Goal: Task Accomplishment & Management: Complete application form

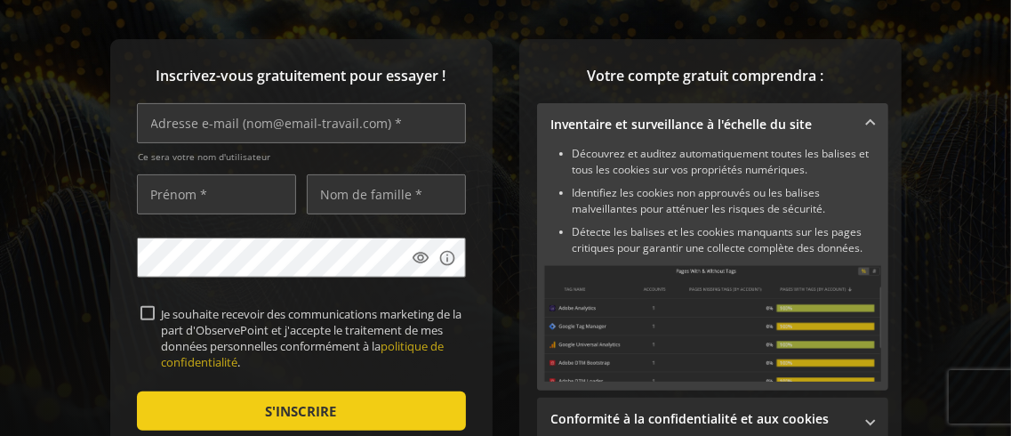
scroll to position [127, 0]
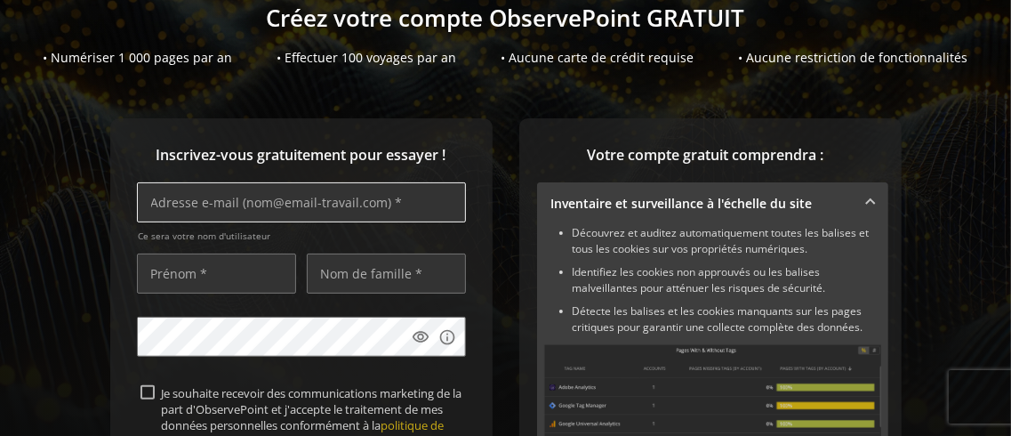
click at [177, 202] on input "text" at bounding box center [301, 202] width 329 height 40
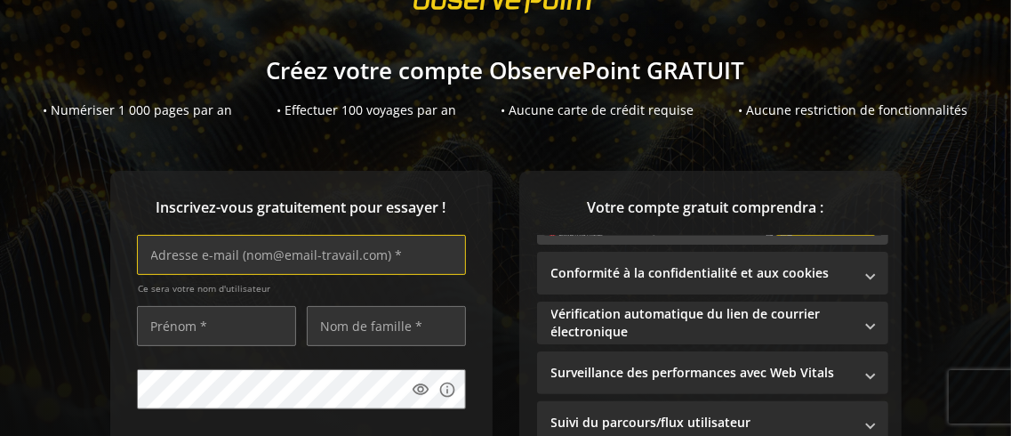
scroll to position [38, 0]
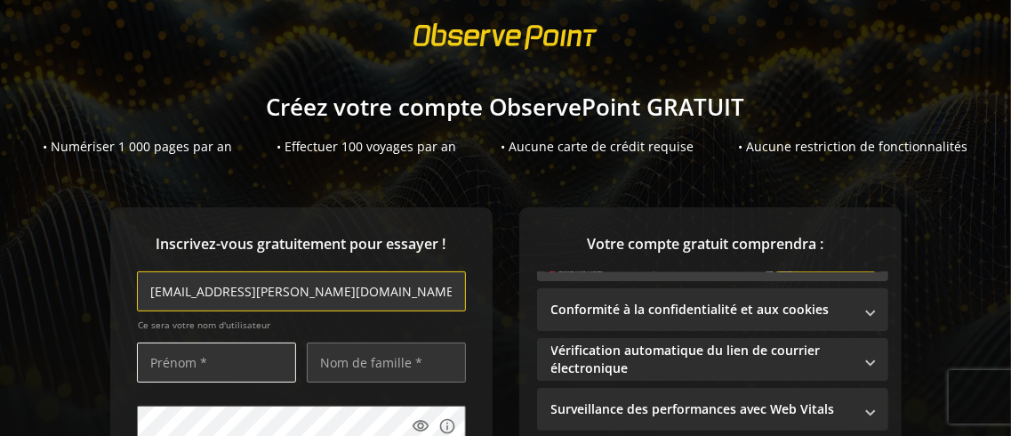
type input "[EMAIL_ADDRESS][PERSON_NAME][DOMAIN_NAME]"
click at [198, 360] on input "text" at bounding box center [216, 362] width 159 height 40
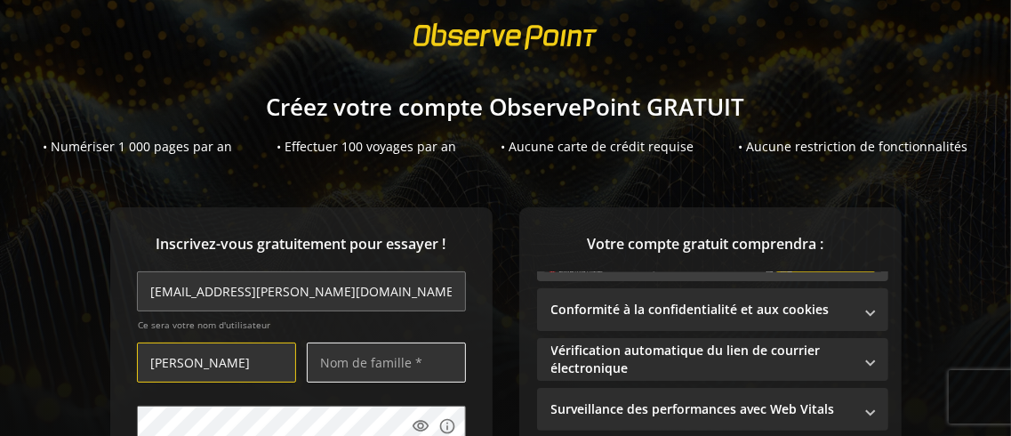
type input "[PERSON_NAME]"
click at [324, 364] on input "text" at bounding box center [386, 362] width 159 height 40
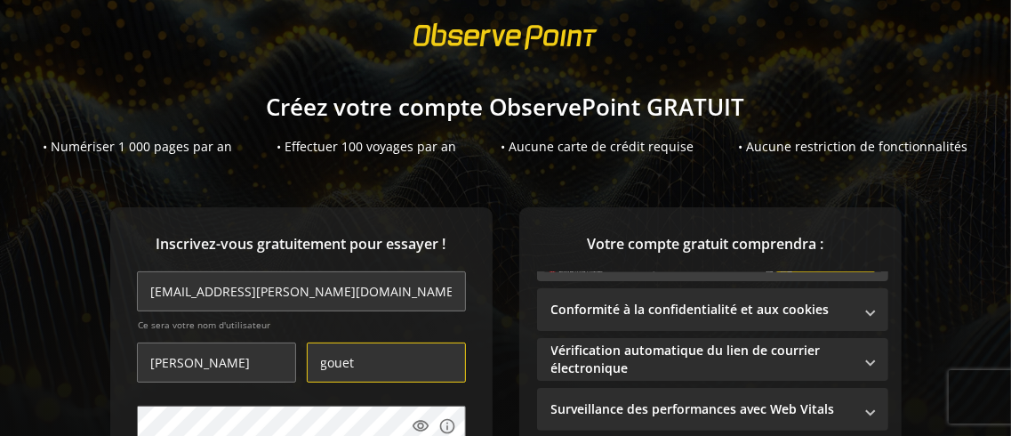
scroll to position [216, 0]
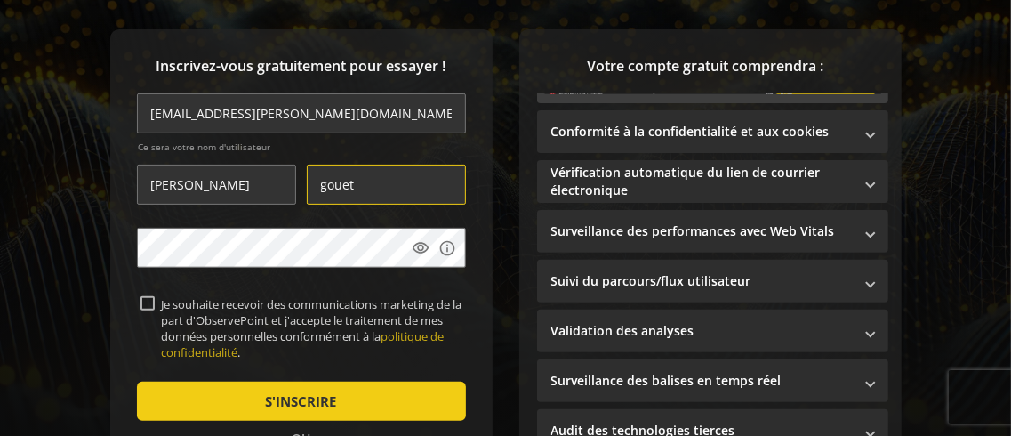
type input "gouet"
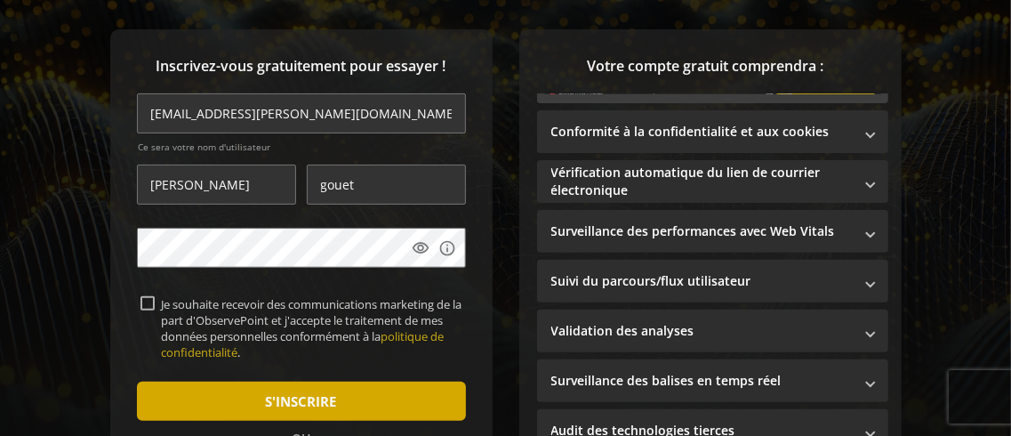
click at [305, 396] on font "S'INSCRIRE" at bounding box center [301, 401] width 71 height 18
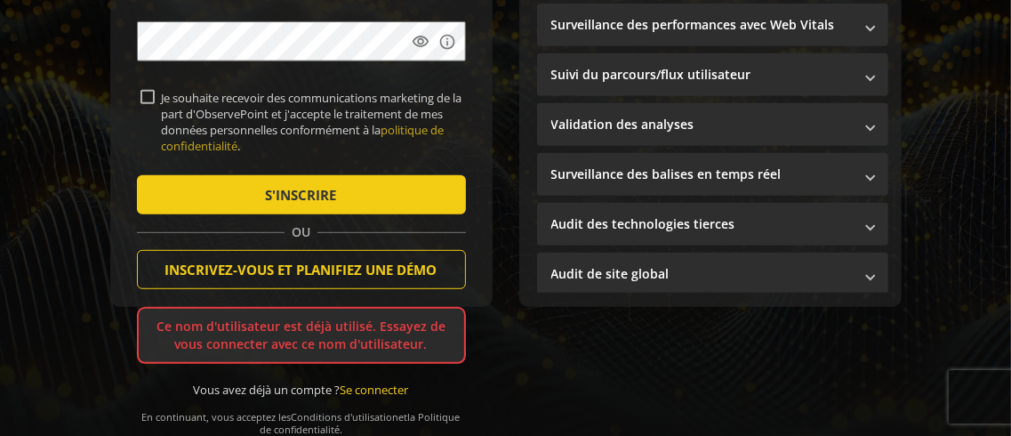
scroll to position [430, 0]
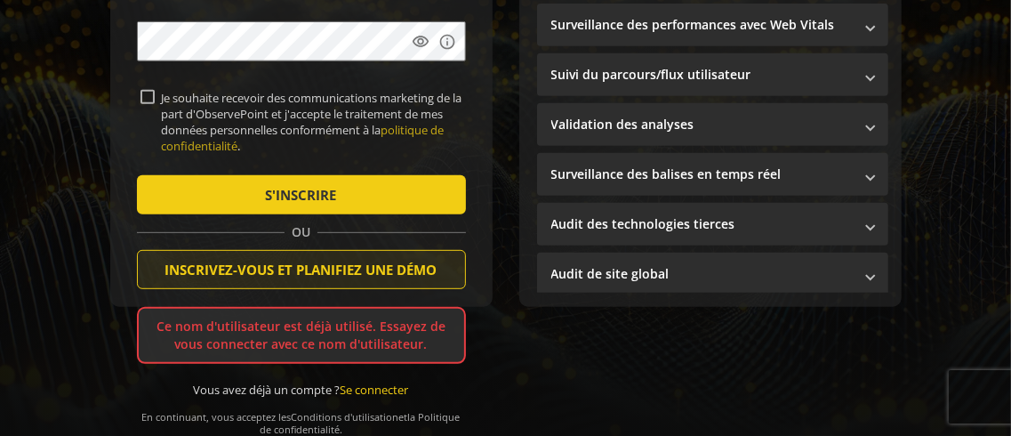
click at [203, 260] on font "INSCRIVEZ-VOUS ET PLANIFIEZ UNE DÉMO" at bounding box center [301, 269] width 272 height 18
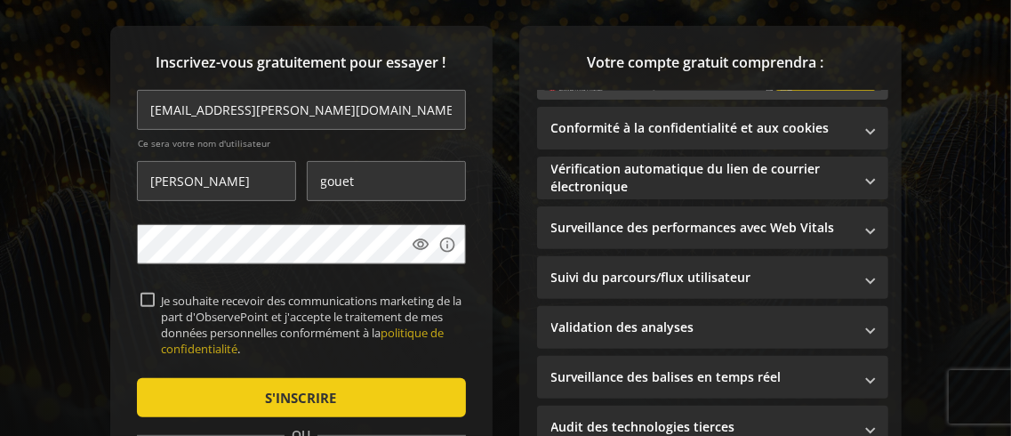
scroll to position [199, 0]
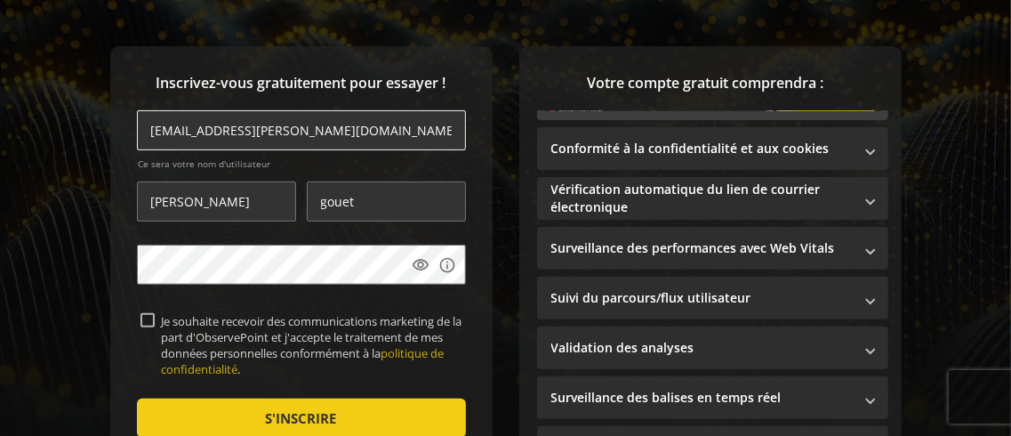
click at [293, 132] on input "[EMAIL_ADDRESS][PERSON_NAME][DOMAIN_NAME]" at bounding box center [301, 130] width 329 height 40
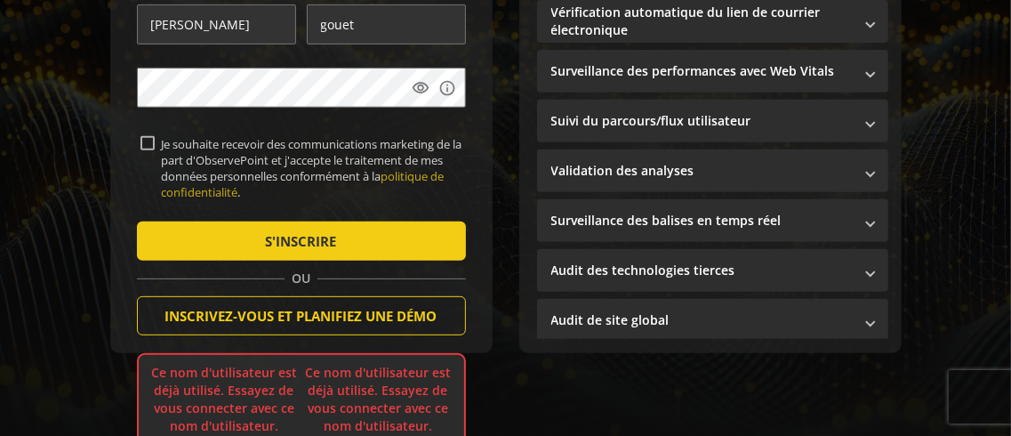
scroll to position [377, 0]
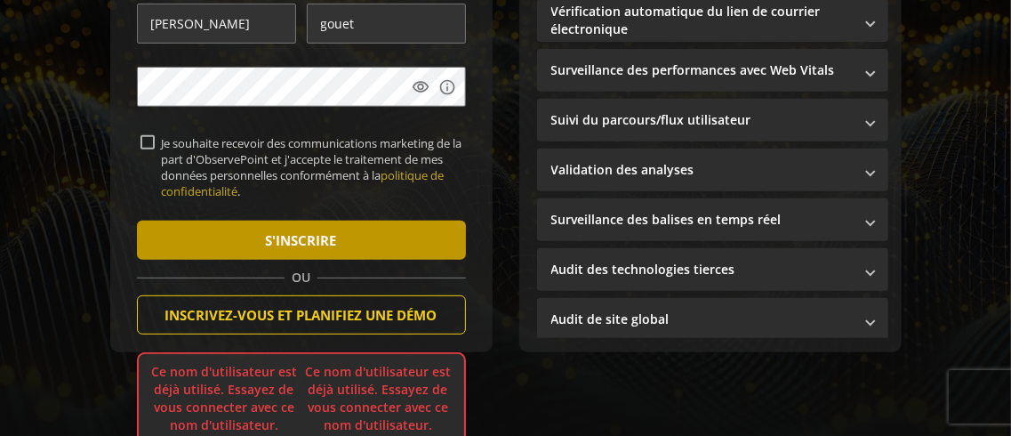
click at [284, 235] on font "S'INSCRIRE" at bounding box center [301, 240] width 71 height 18
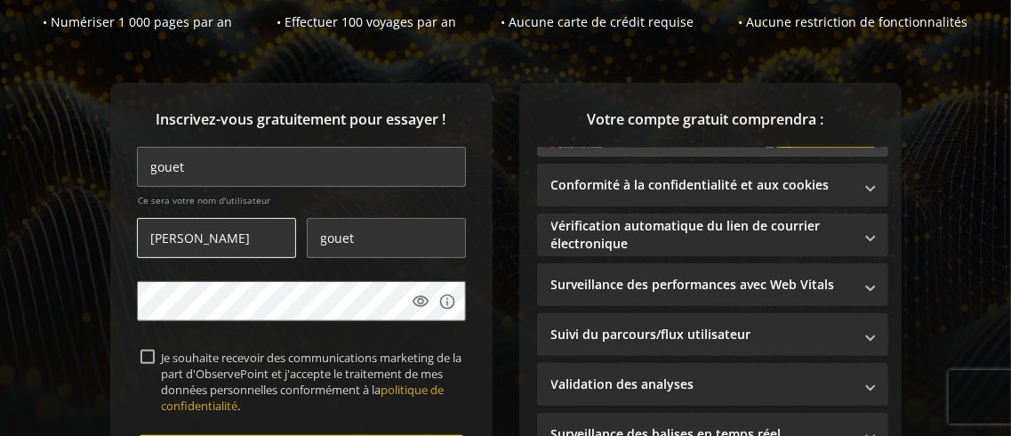
scroll to position [178, 0]
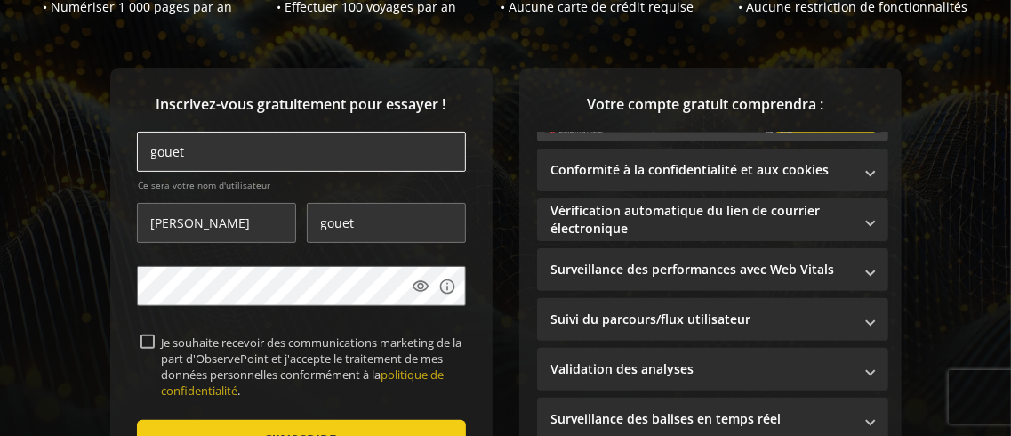
click at [188, 152] on input "gouet" at bounding box center [301, 152] width 329 height 40
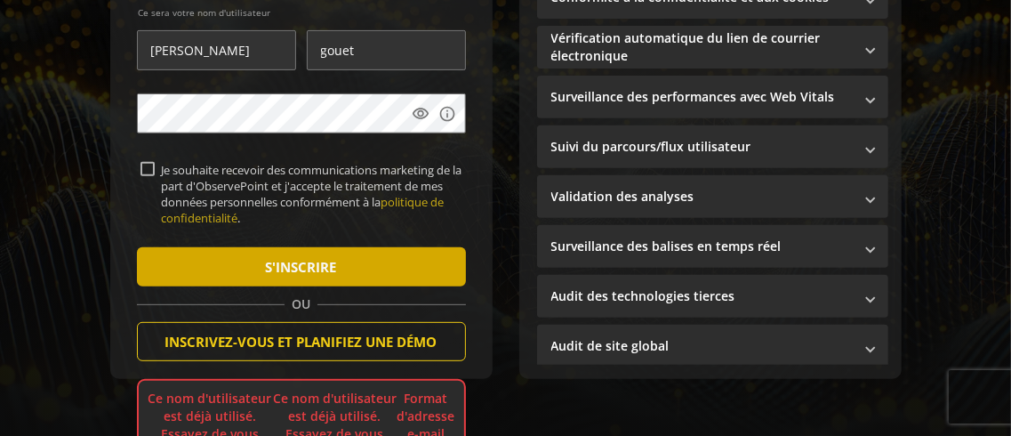
scroll to position [356, 0]
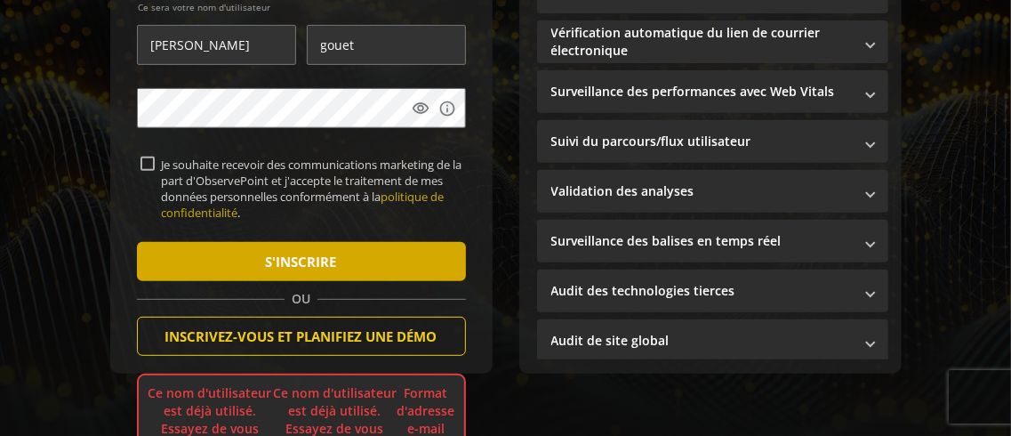
type input "[EMAIL_ADDRESS][DOMAIN_NAME]"
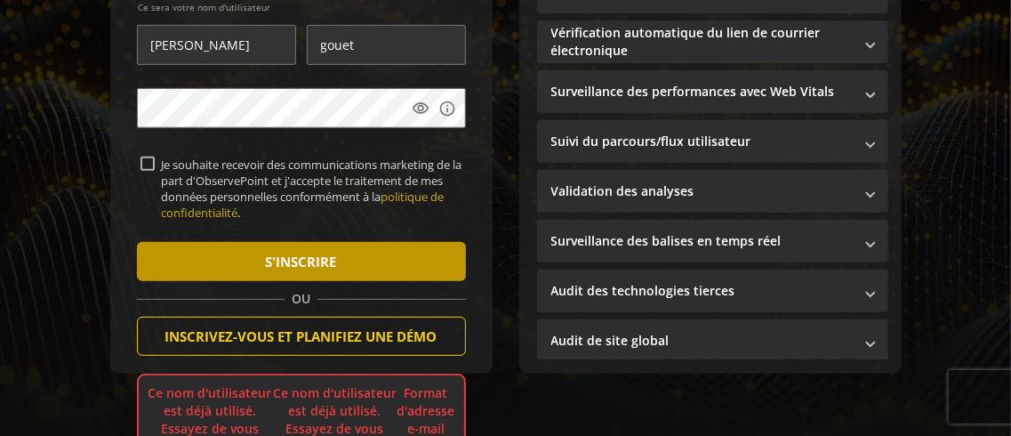
click at [281, 257] on font "S'INSCRIRE" at bounding box center [301, 261] width 71 height 18
